Goal: Find specific page/section: Find specific page/section

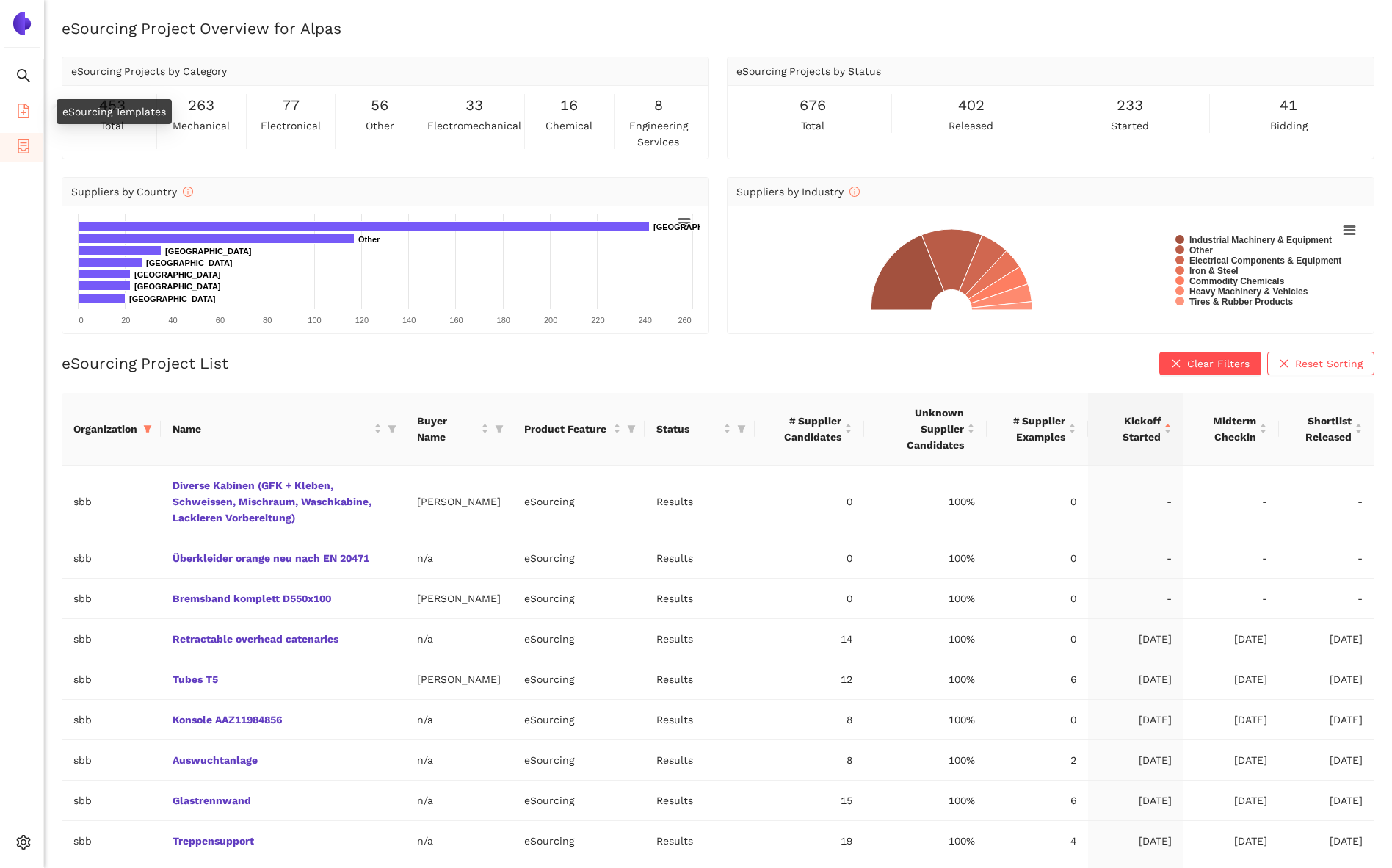
click at [25, 109] on icon "file-add" at bounding box center [23, 110] width 15 height 15
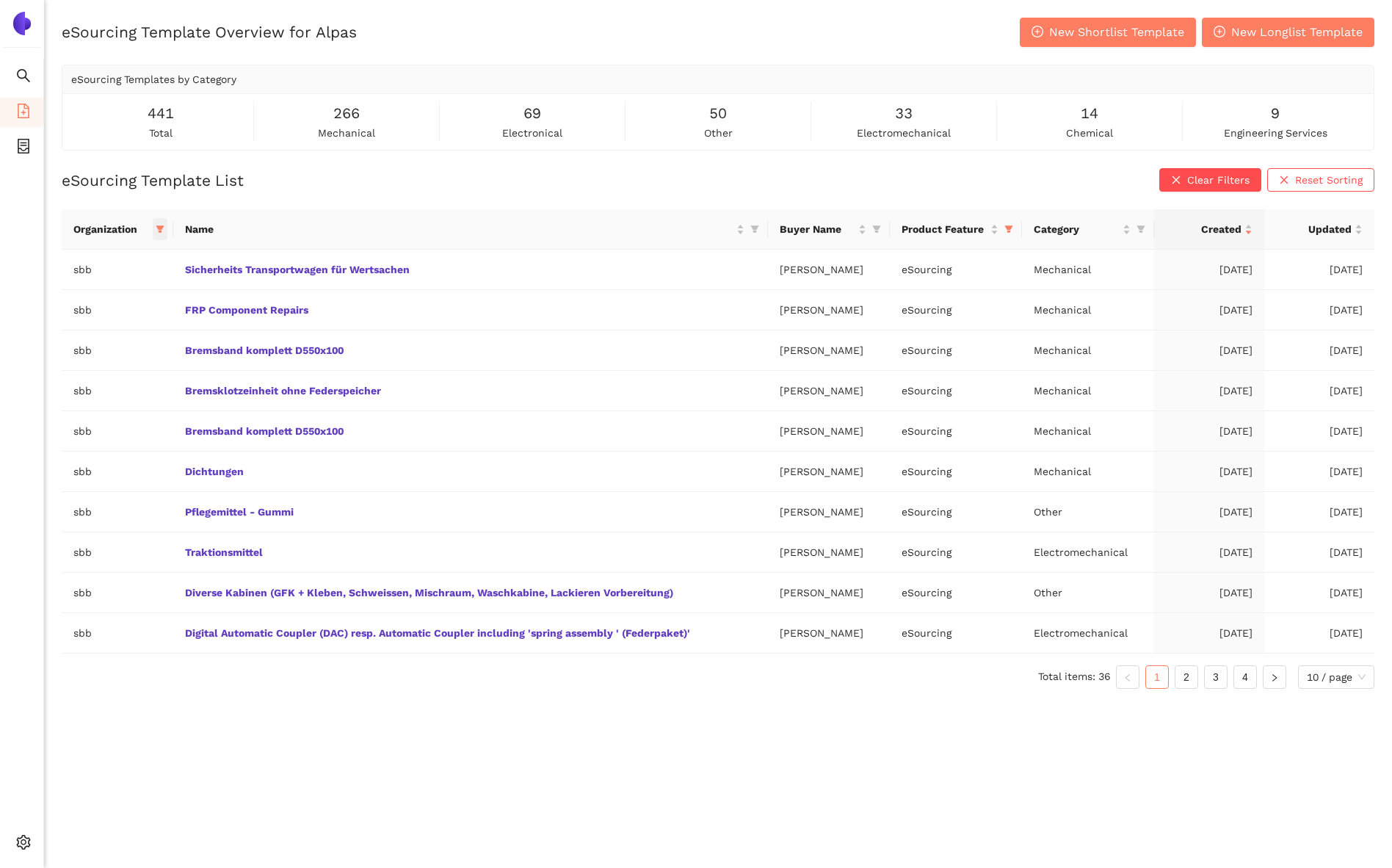
click at [157, 226] on icon "filter" at bounding box center [160, 230] width 8 height 7
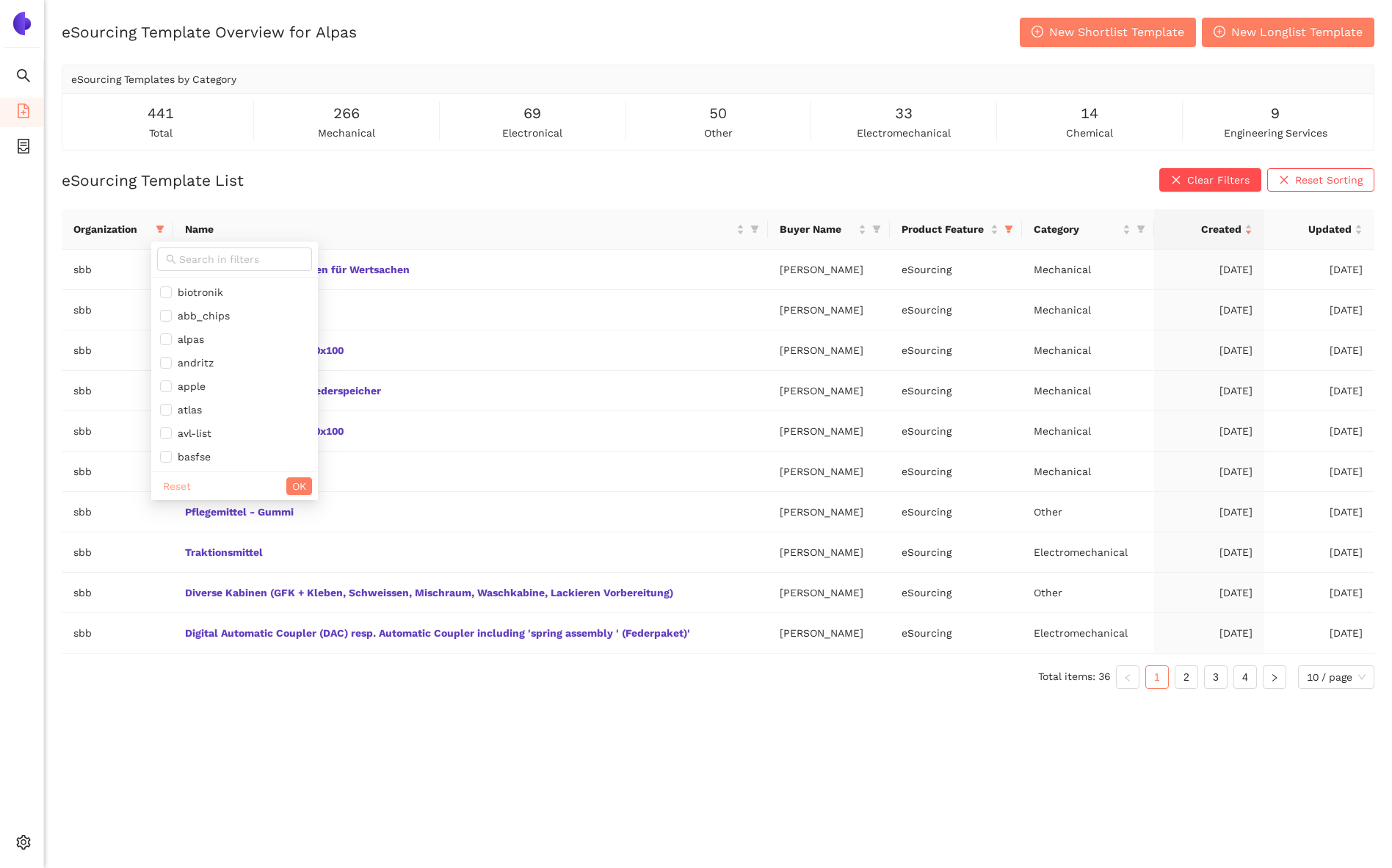
click at [184, 480] on span "Reset" at bounding box center [177, 486] width 28 height 16
checkbox input "false"
click at [199, 256] on input "text" at bounding box center [241, 259] width 124 height 16
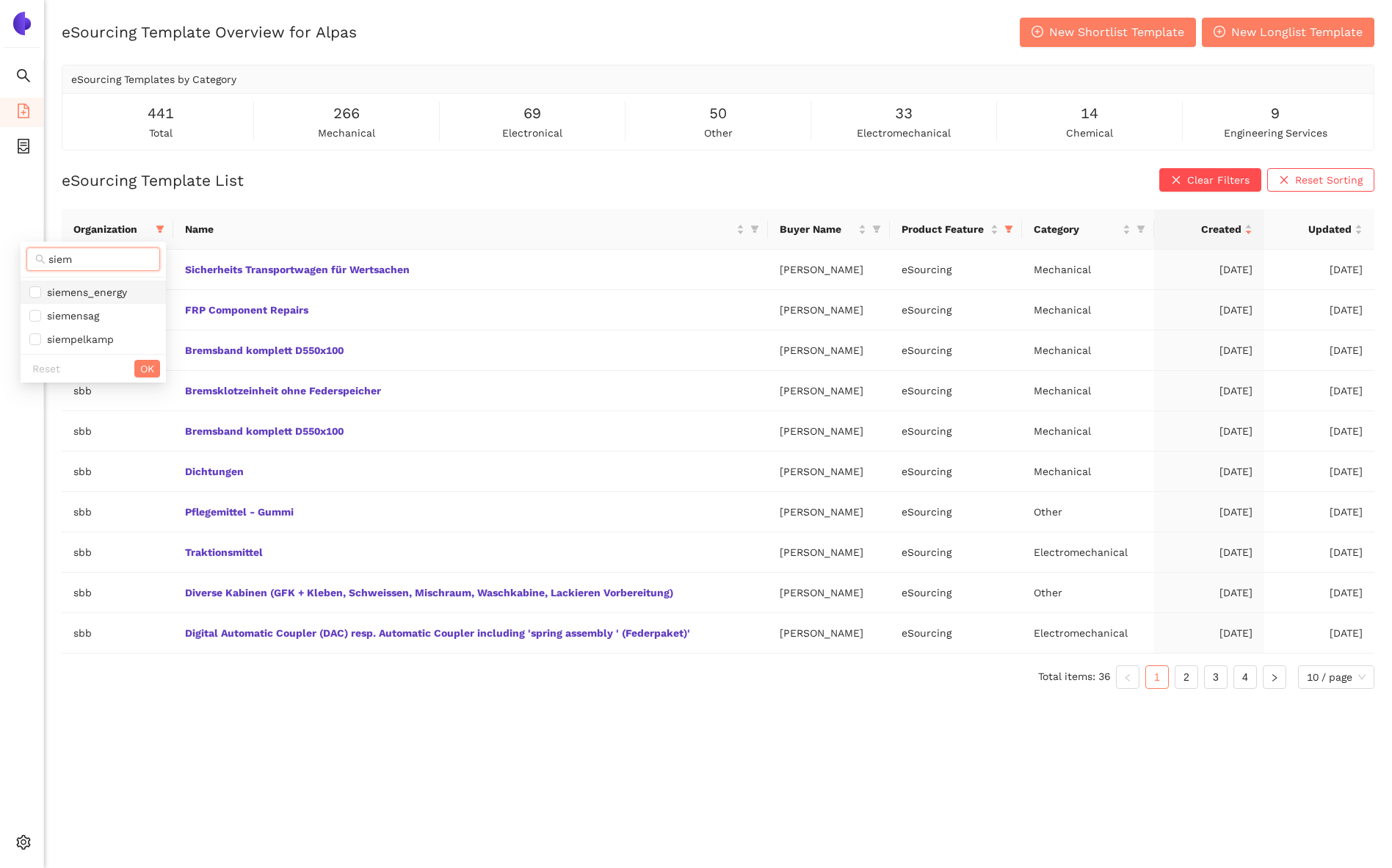
type input "siem"
click at [126, 295] on span "siemens_energy" at bounding box center [84, 292] width 86 height 11
checkbox input "true"
click at [146, 371] on span "OK" at bounding box center [147, 368] width 14 height 16
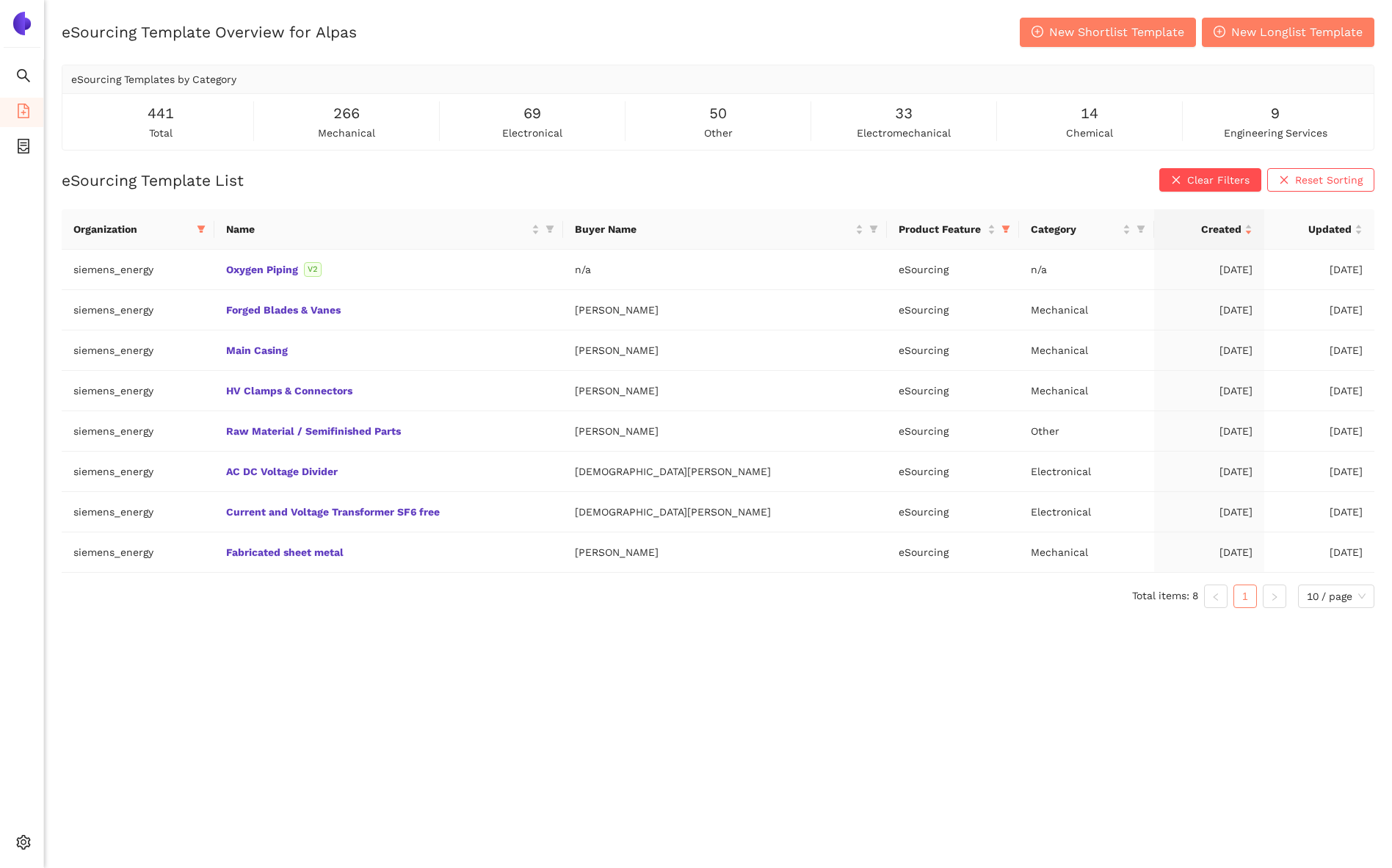
click at [365, 191] on div "eSourcing Template List Clear Filters Reset Sorting Organization Name Buyer Nam…" at bounding box center [719, 393] width 1313 height 451
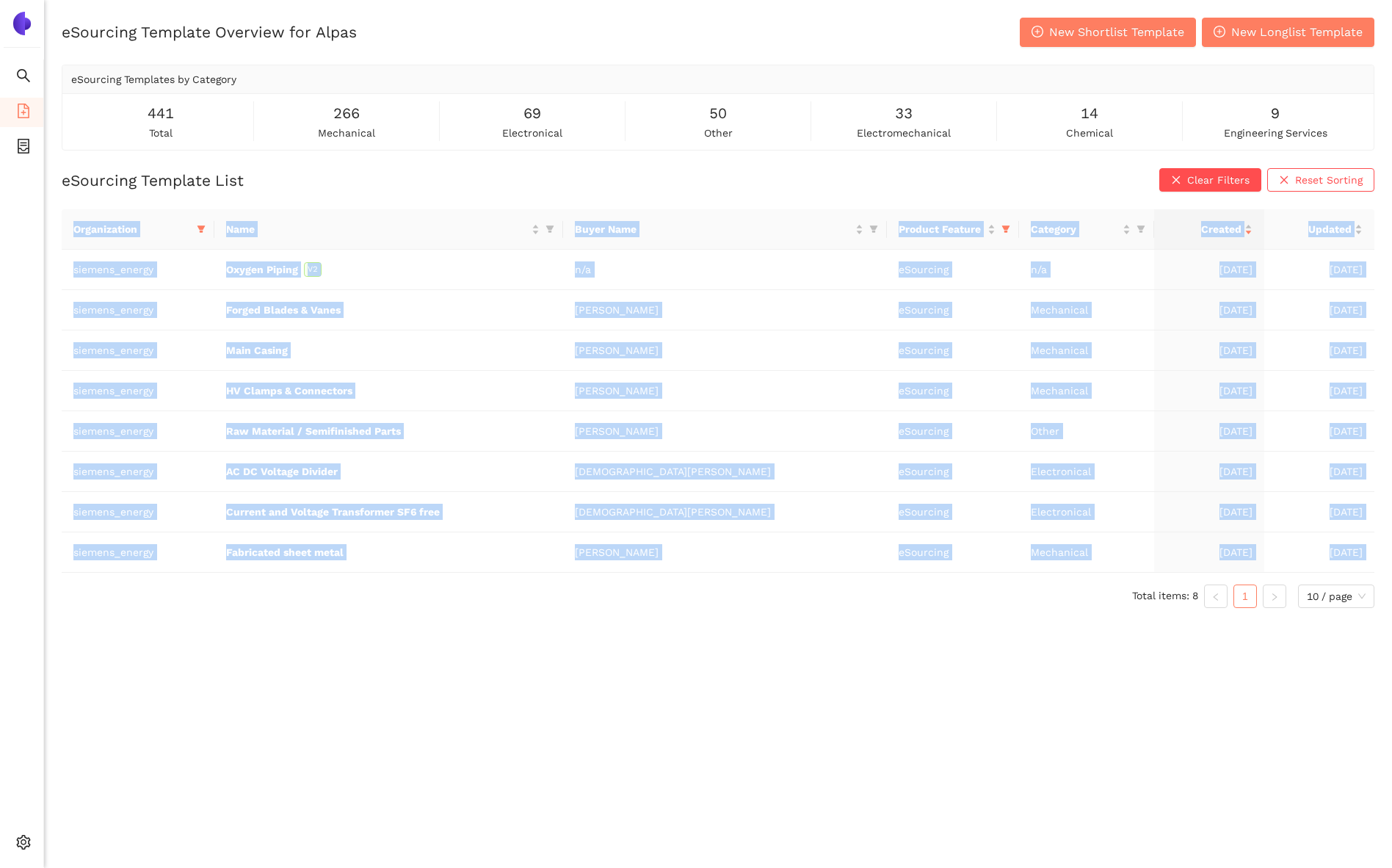
click at [365, 191] on div "eSourcing Template List Clear Filters Reset Sorting Organization Name Buyer Nam…" at bounding box center [719, 393] width 1313 height 451
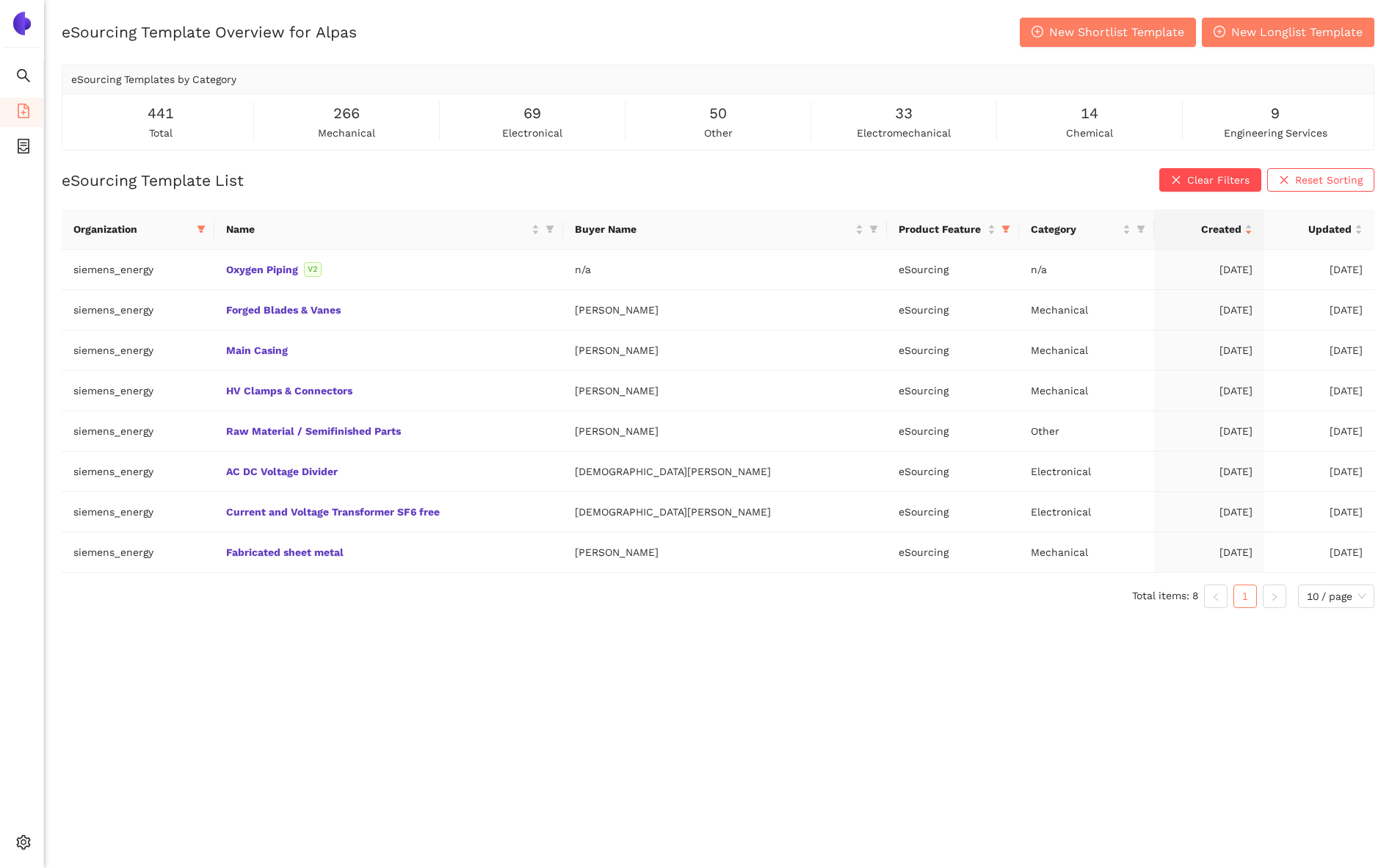
click at [240, 177] on h2 "eSourcing Template List" at bounding box center [153, 180] width 182 height 21
drag, startPoint x: 240, startPoint y: 177, endPoint x: 81, endPoint y: 175, distance: 159.0
click at [80, 176] on h2 "eSourcing Template List" at bounding box center [153, 180] width 182 height 21
click at [81, 175] on h2 "eSourcing Template List" at bounding box center [153, 180] width 182 height 21
drag, startPoint x: 81, startPoint y: 175, endPoint x: 242, endPoint y: 175, distance: 161.0
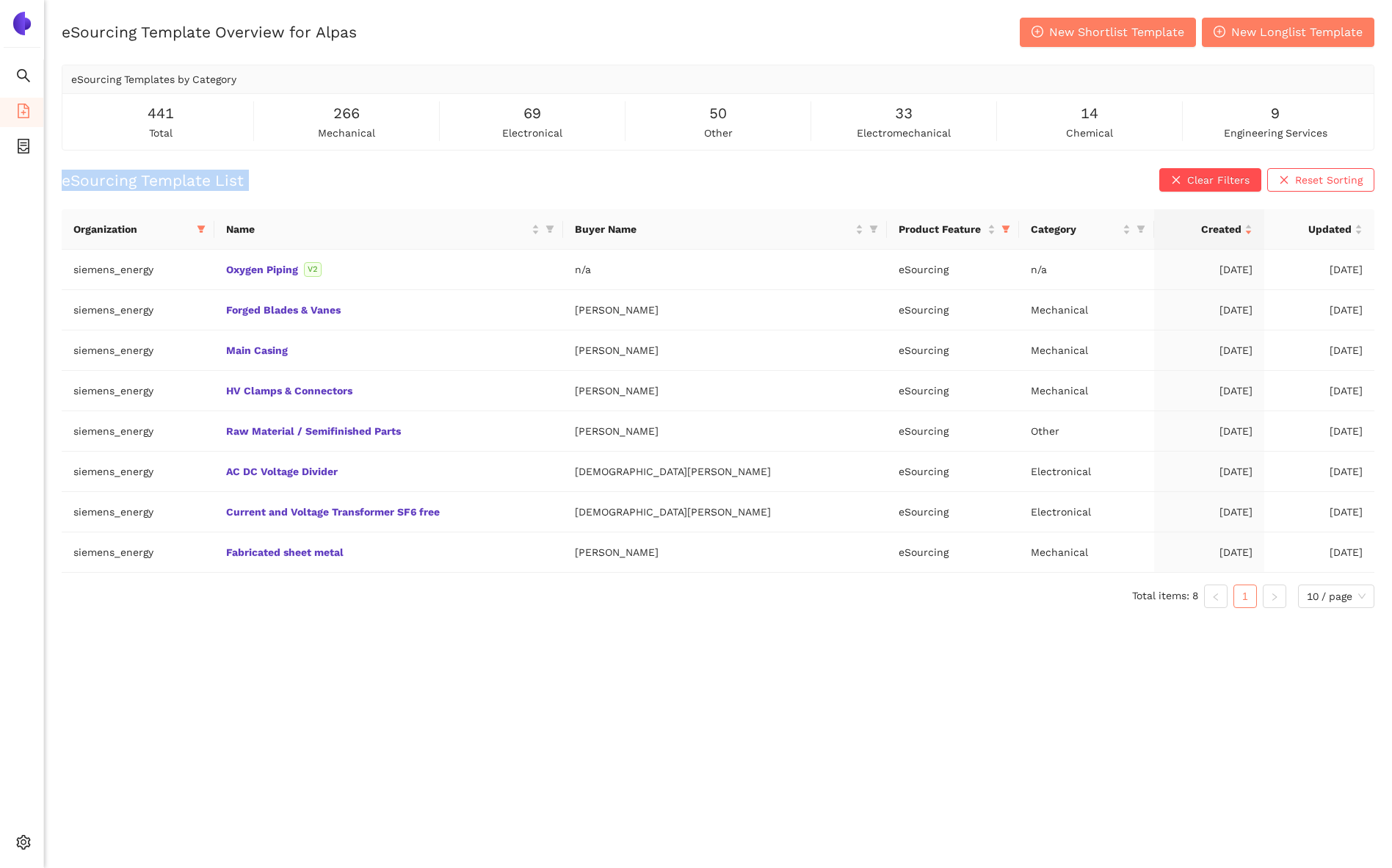
click at [242, 175] on div "eSourcing Template List Clear Filters Reset Sorting" at bounding box center [719, 179] width 1313 height 24
click at [0, 0] on link "Oxygen Piping" at bounding box center [0, 0] width 0 height 0
